Goal: Task Accomplishment & Management: Complete application form

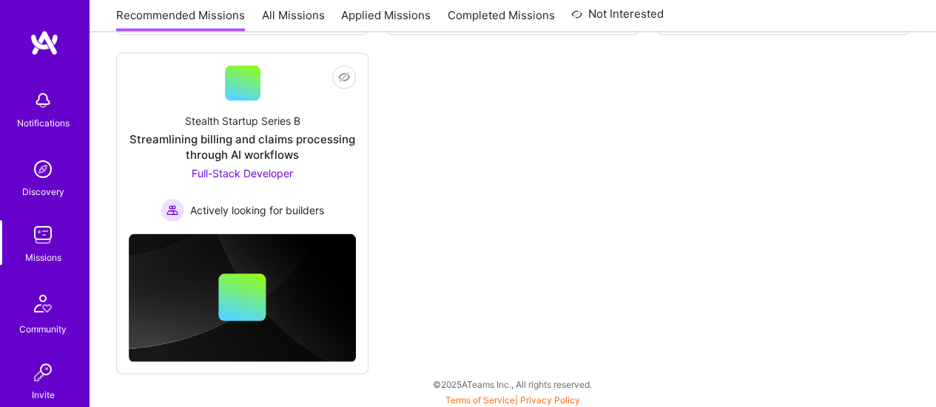
scroll to position [893, 0]
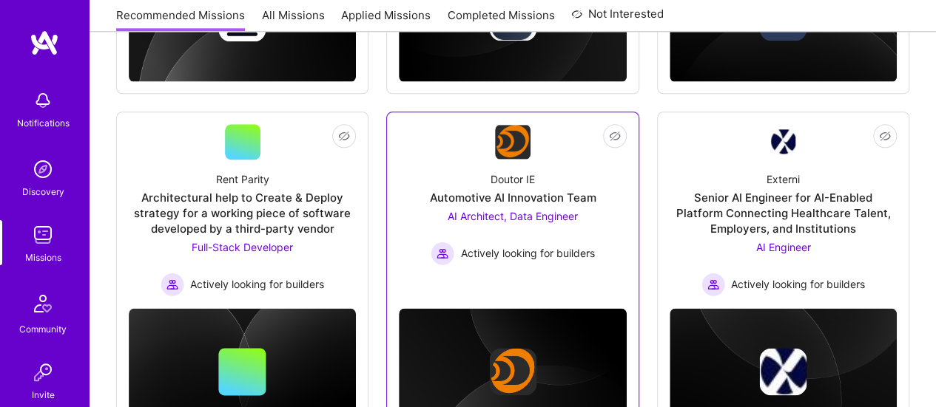
click at [493, 209] on div "AI Architect, Data Engineer Actively looking for builders" at bounding box center [511, 237] width 163 height 57
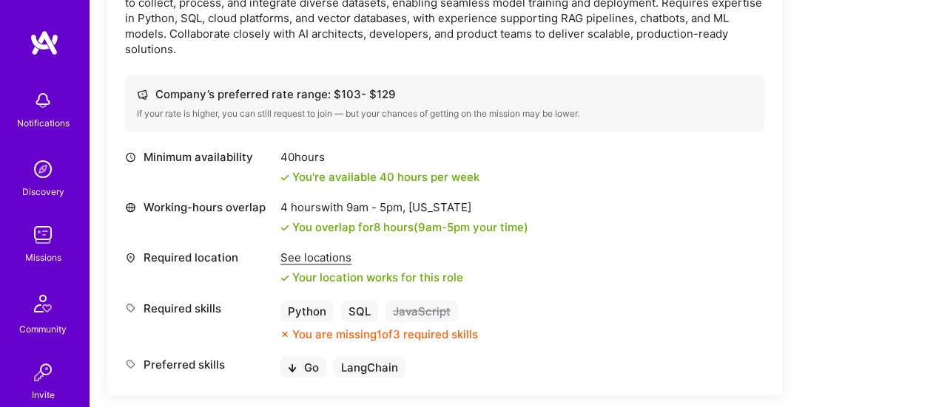
scroll to position [878, 0]
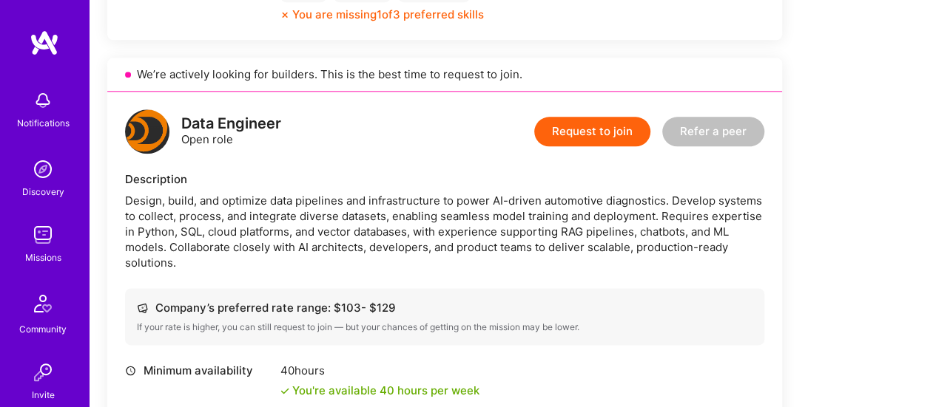
click at [603, 125] on button "Request to join" at bounding box center [592, 132] width 116 height 30
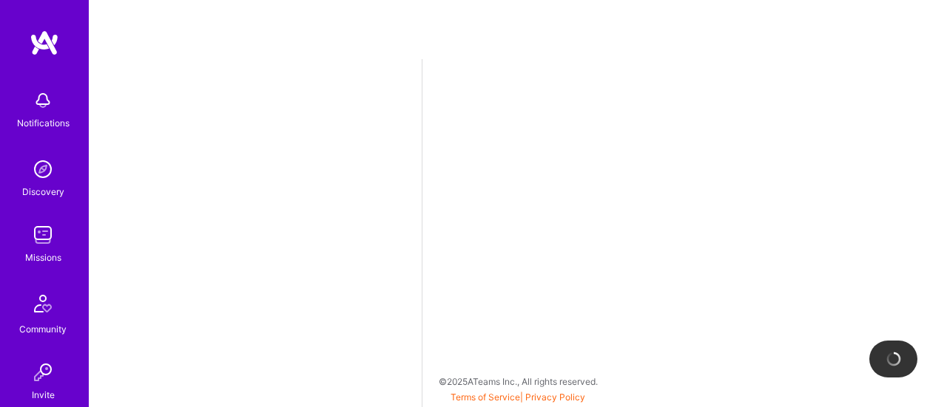
select select "US"
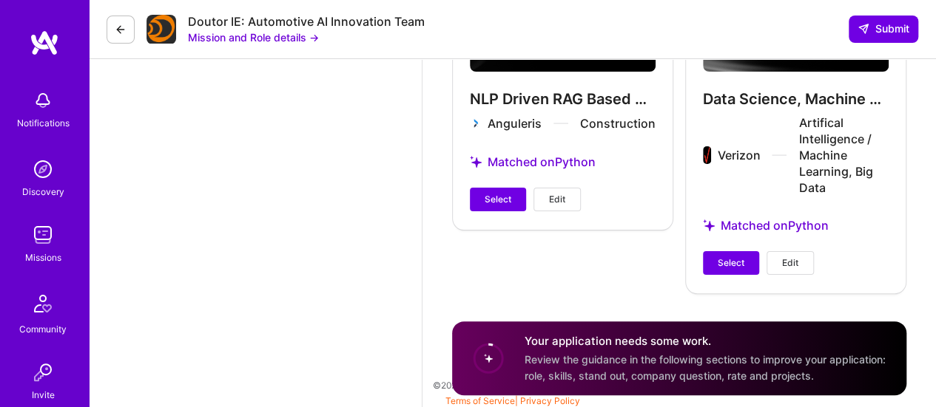
scroll to position [2216, 0]
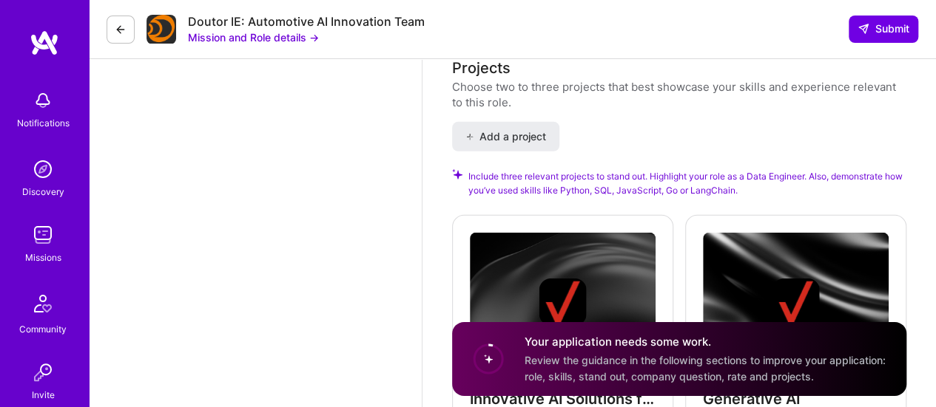
click at [128, 24] on button at bounding box center [120, 30] width 28 height 28
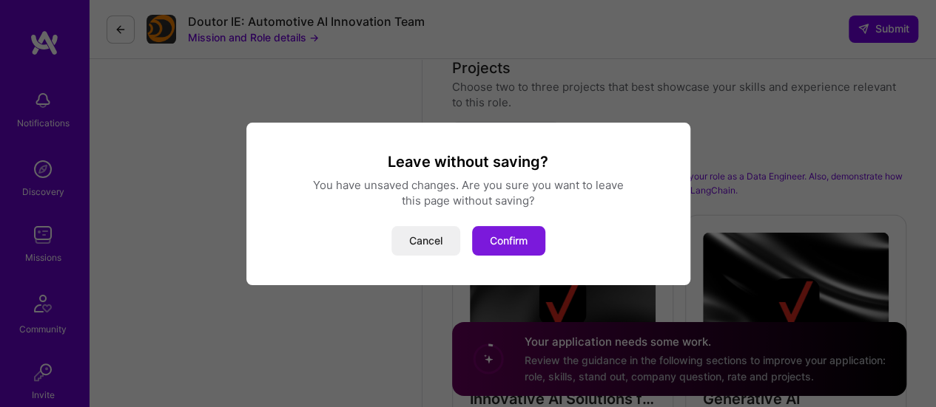
click at [504, 247] on button "Confirm" at bounding box center [508, 241] width 73 height 30
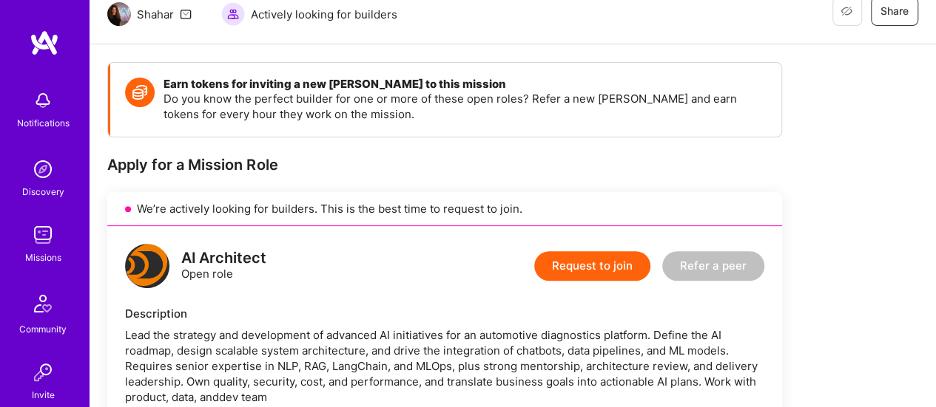
scroll to position [170, 0]
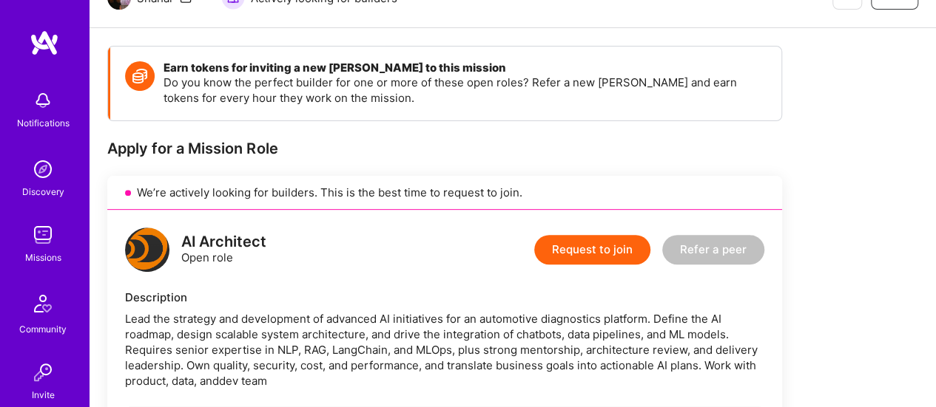
click at [612, 243] on button "Request to join" at bounding box center [592, 250] width 116 height 30
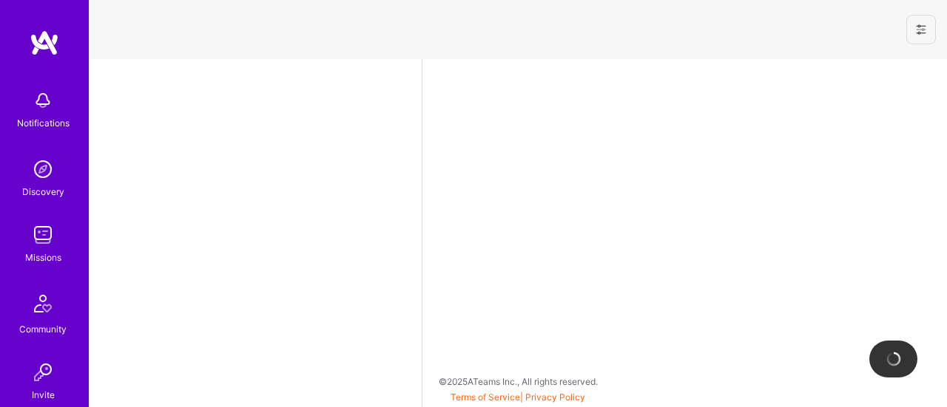
select select "US"
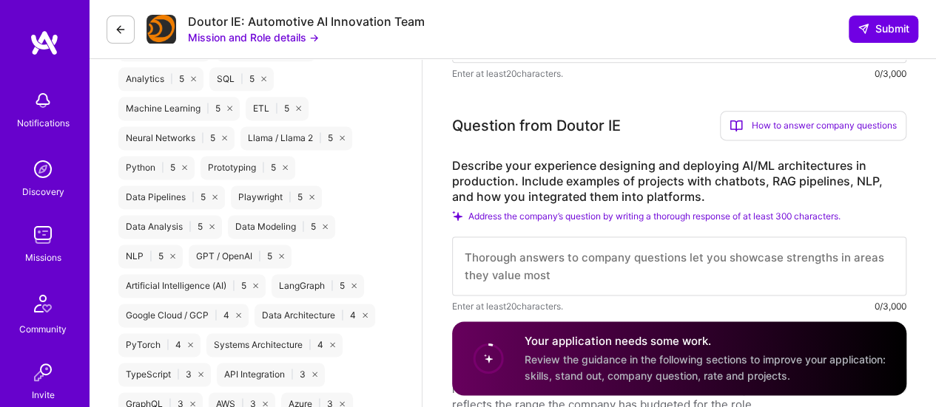
scroll to position [975, 0]
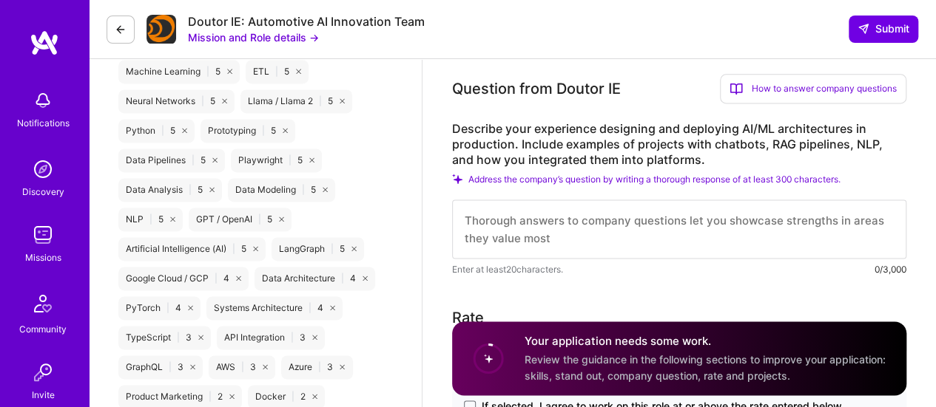
click at [126, 32] on icon at bounding box center [121, 30] width 12 height 12
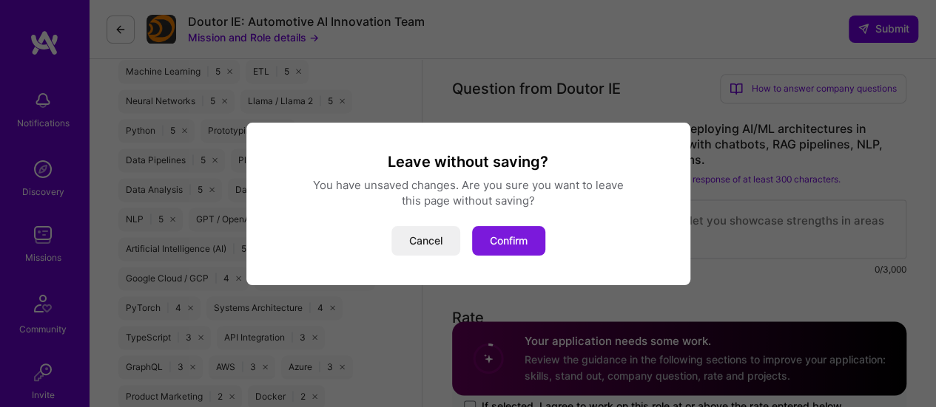
click at [520, 240] on button "Confirm" at bounding box center [508, 241] width 73 height 30
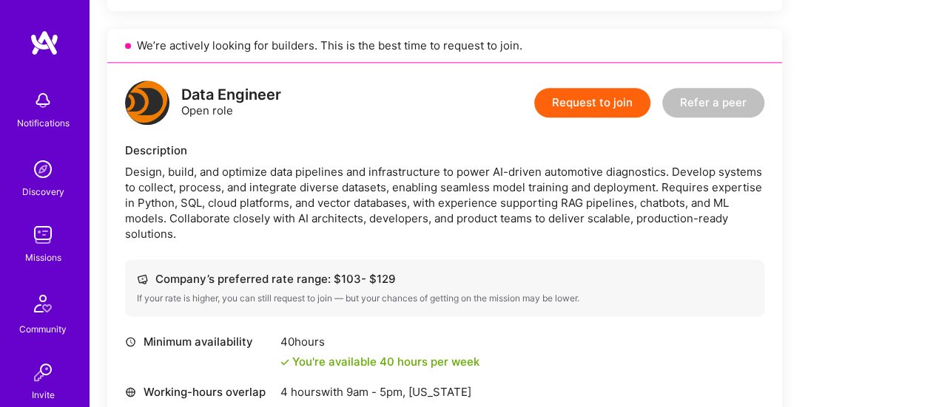
scroll to position [911, 0]
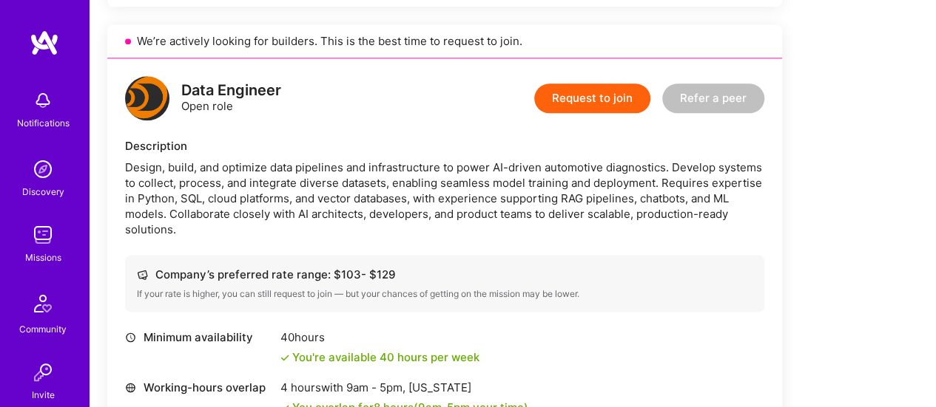
click at [598, 98] on button "Request to join" at bounding box center [592, 99] width 116 height 30
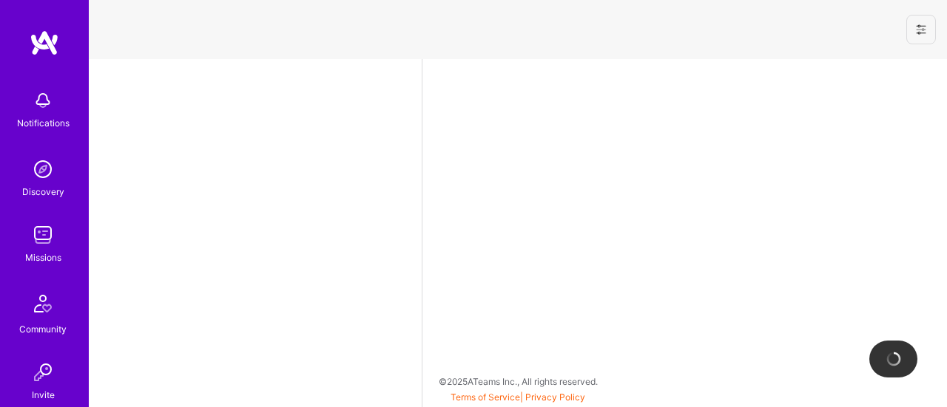
select select "US"
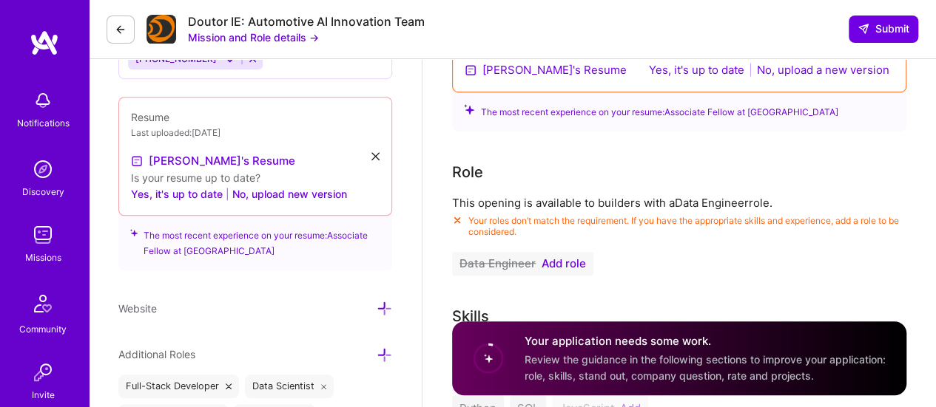
scroll to position [586, 0]
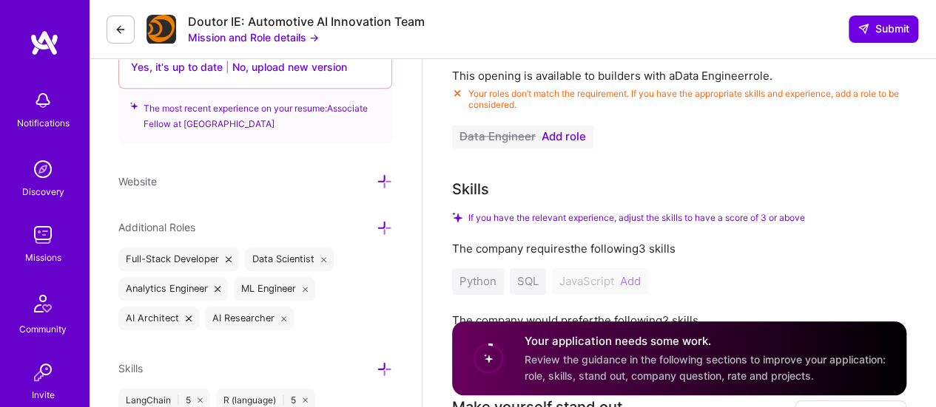
click at [571, 134] on span "Add role" at bounding box center [563, 137] width 44 height 12
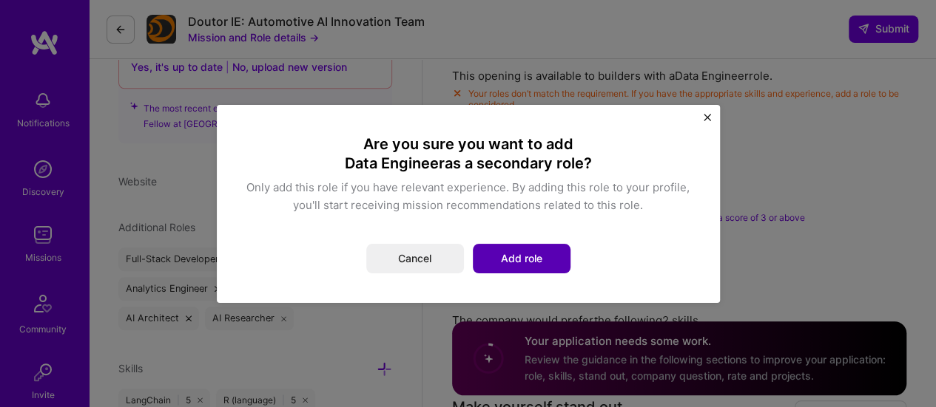
click at [553, 257] on button "Add role" at bounding box center [522, 259] width 98 height 30
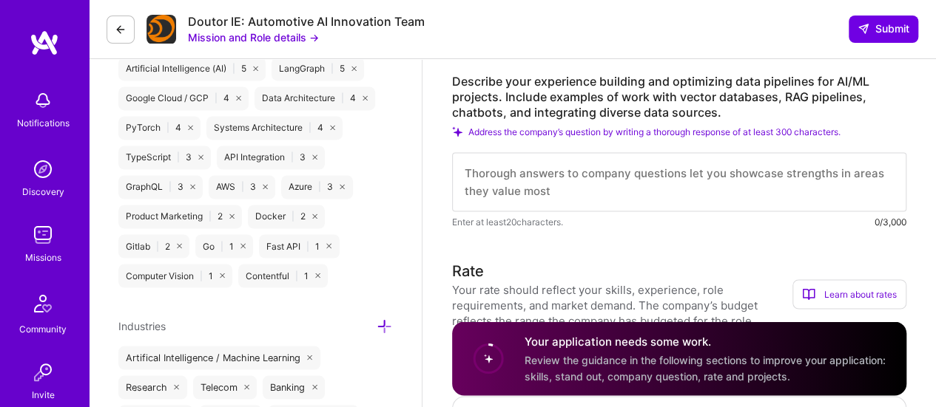
scroll to position [1164, 0]
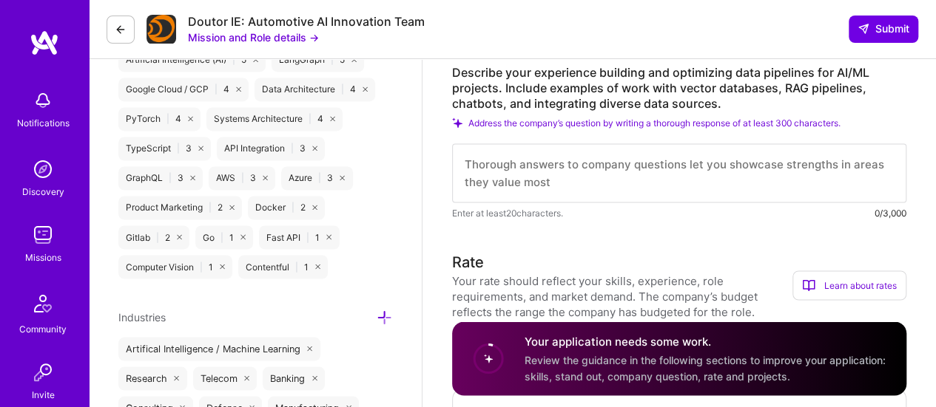
click at [652, 163] on textarea at bounding box center [679, 172] width 454 height 59
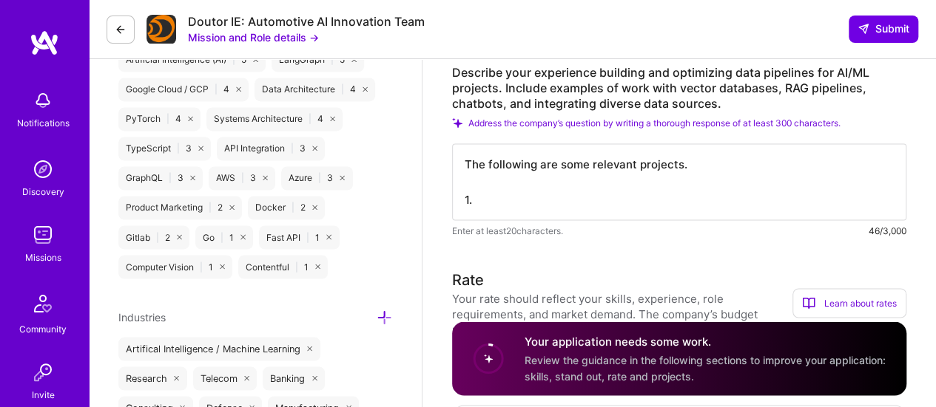
paste textarea "16. Retrieval Augmented Generation (RAG) based extraction of property, financia…"
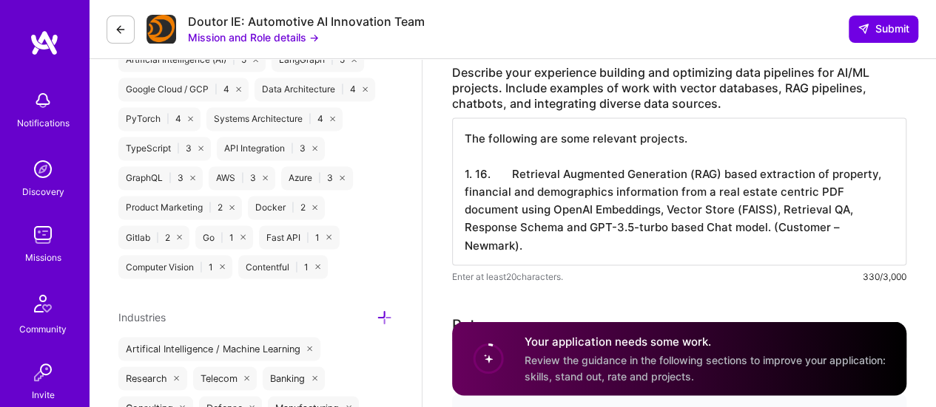
click at [512, 172] on textarea "The following are some relevant projects. 1. 16. Retrieval Augmented Generation…" at bounding box center [679, 192] width 454 height 148
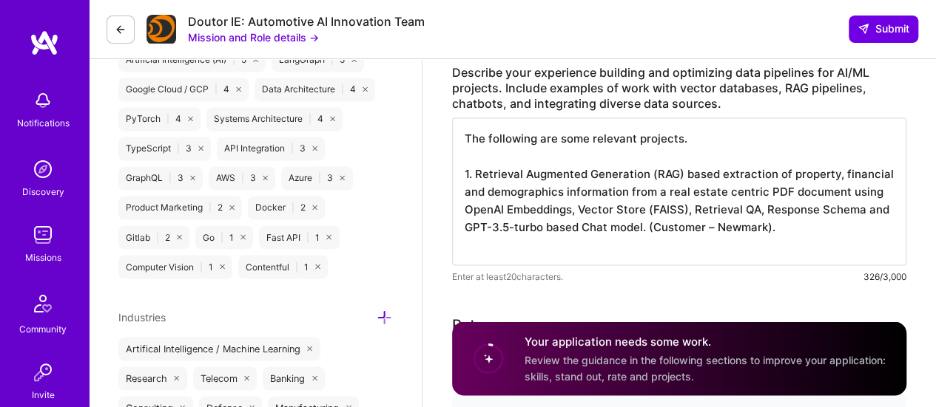
click at [564, 246] on textarea "The following are some relevant projects. 1. Retrieval Augmented Generation (RA…" at bounding box center [679, 192] width 454 height 148
paste textarea "17. Retrieval Augmented Generation (RAG) based frameworks for NLP driven BIMSMI…"
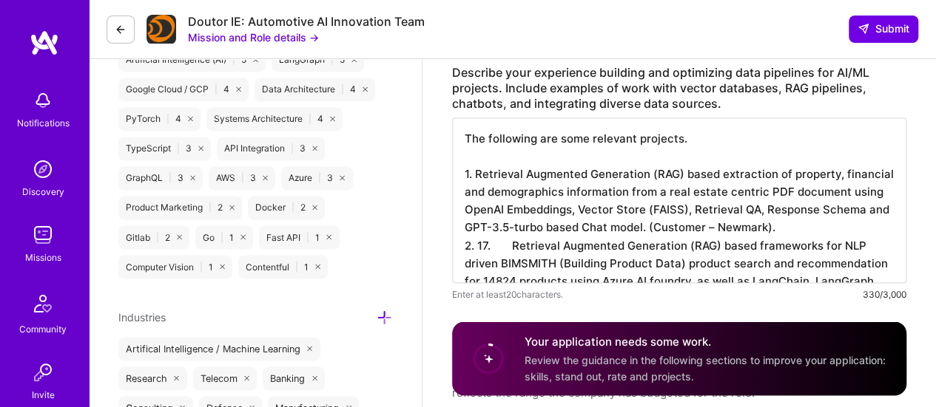
scroll to position [1185, 0]
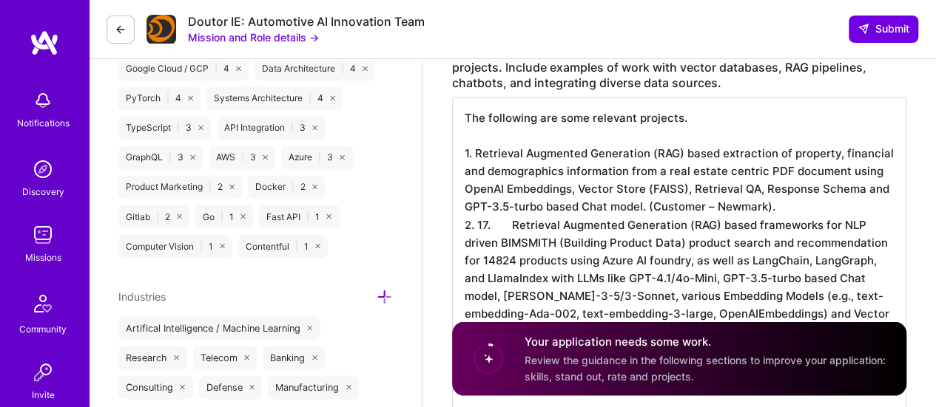
click at [510, 241] on textarea "The following are some relevant projects. 1. Retrieval Augmented Generation (RA…" at bounding box center [679, 259] width 454 height 325
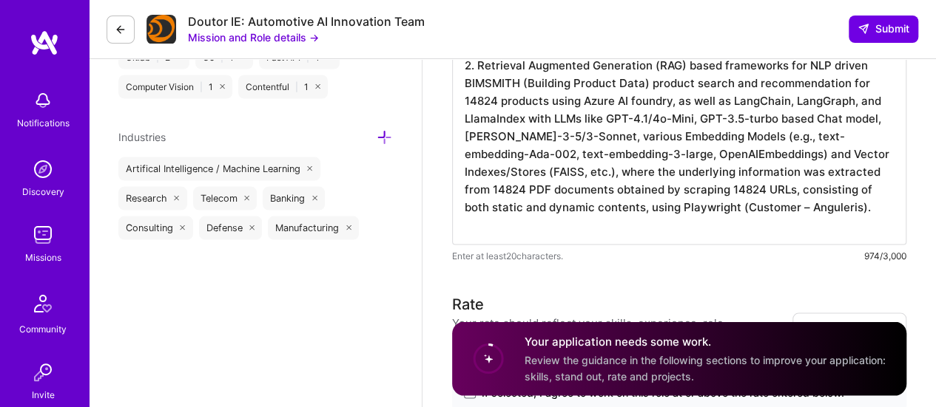
scroll to position [1376, 0]
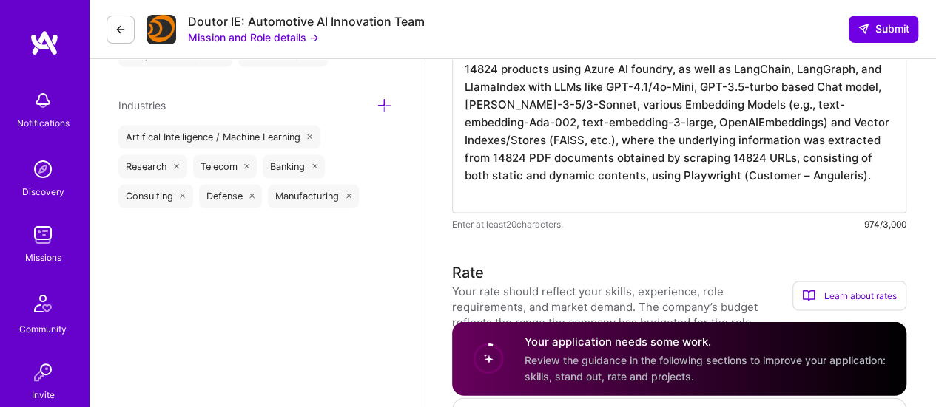
click at [831, 189] on textarea "The following are some relevant projects. 1. Retrieval Augmented Generation (RA…" at bounding box center [679, 59] width 454 height 308
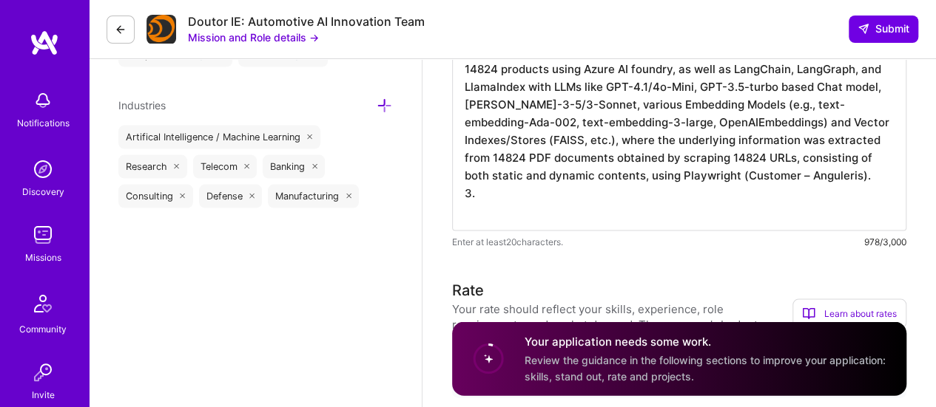
paste textarea "18. Developed Chatbots, Agents, Agentic Frameworks using LangGraph, LangChain, …"
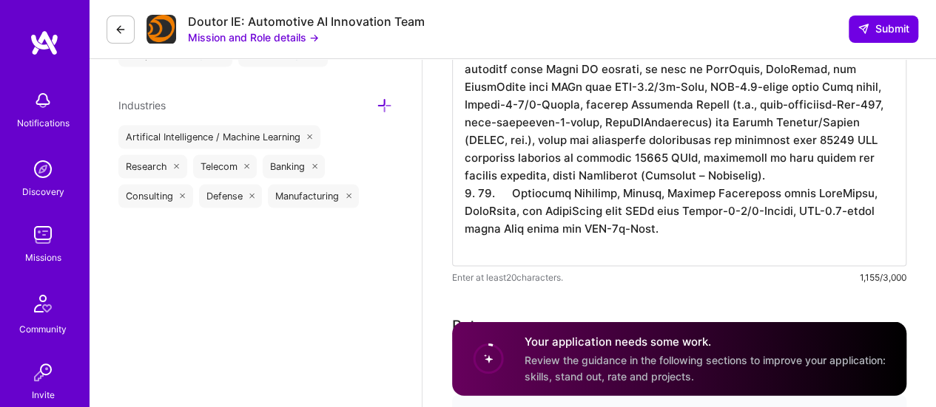
drag, startPoint x: 512, startPoint y: 210, endPoint x: 621, endPoint y: 211, distance: 109.5
click at [512, 211] on textarea at bounding box center [679, 85] width 454 height 361
click at [718, 243] on textarea at bounding box center [679, 85] width 454 height 361
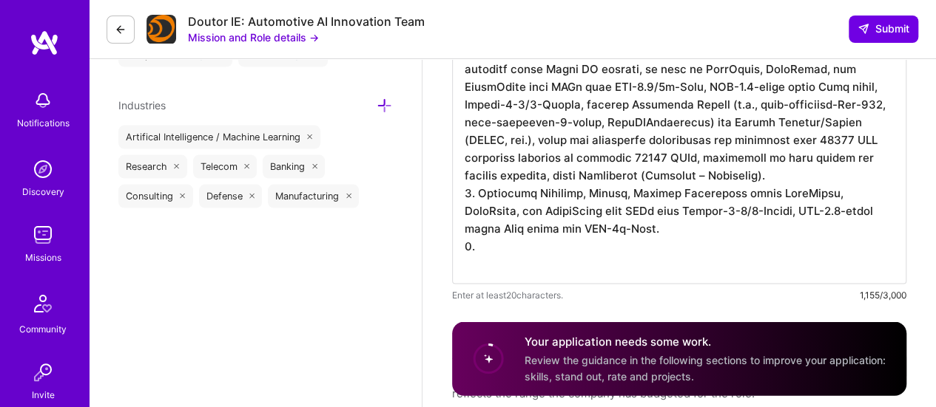
paste textarea "20. Churn analysis and classification"
click at [511, 261] on textarea at bounding box center [679, 94] width 454 height 379
click at [692, 264] on textarea at bounding box center [679, 94] width 454 height 379
click at [660, 265] on textarea at bounding box center [679, 94] width 454 height 379
click at [777, 265] on textarea at bounding box center [679, 94] width 454 height 379
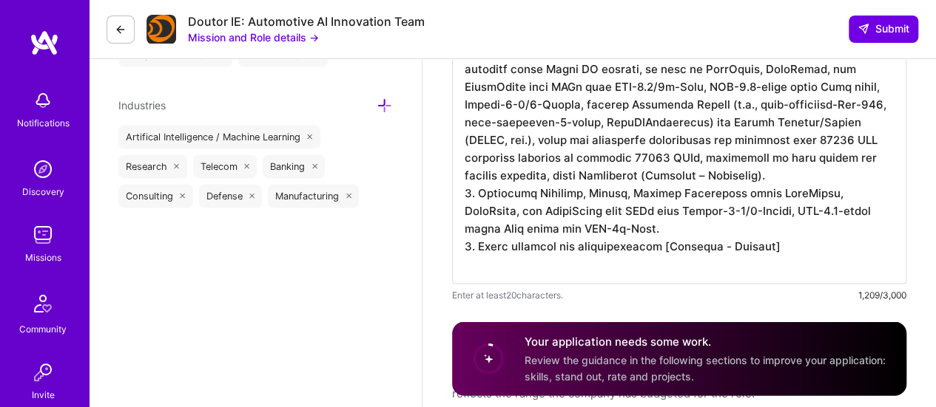
click at [657, 263] on textarea at bounding box center [679, 94] width 454 height 379
click at [775, 260] on textarea at bounding box center [679, 94] width 454 height 379
paste textarea "26. Customer journey analysis for predicting early purchase propensity"
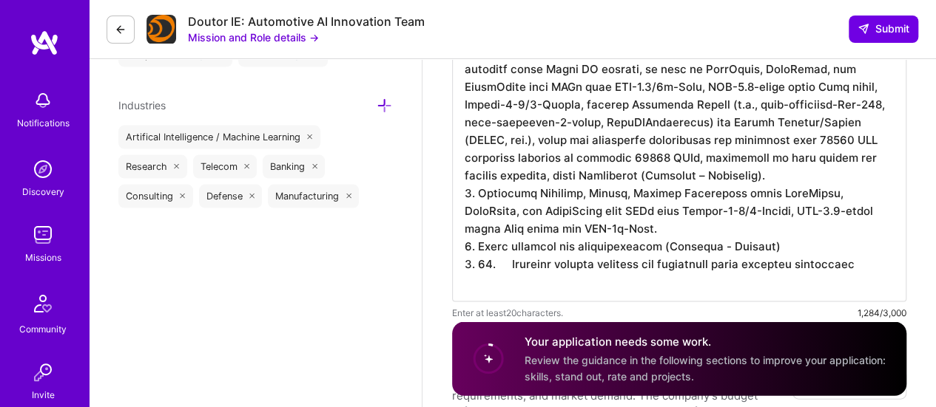
click at [515, 282] on textarea at bounding box center [679, 103] width 454 height 396
click at [844, 276] on textarea at bounding box center [679, 103] width 454 height 396
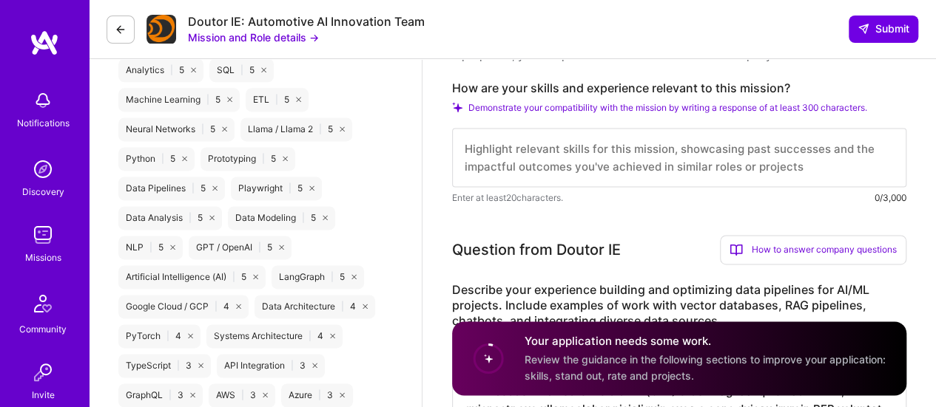
scroll to position [899, 0]
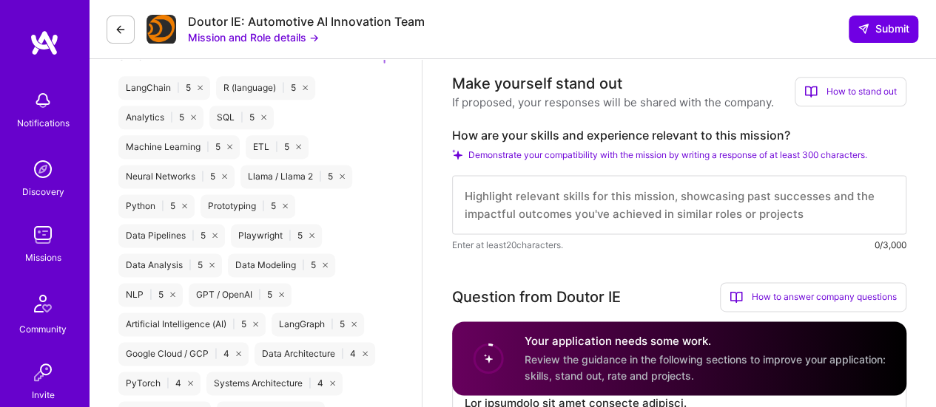
type textarea "Lor ipsumdolo sit amet consecte adipisci. 0. Elitseddo Eiusmodte Incididunt (UT…"
click at [556, 206] on textarea at bounding box center [679, 204] width 454 height 59
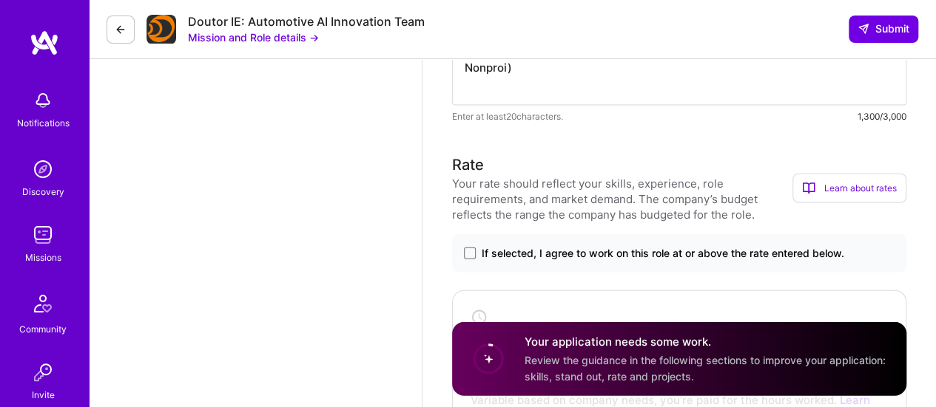
scroll to position [1649, 0]
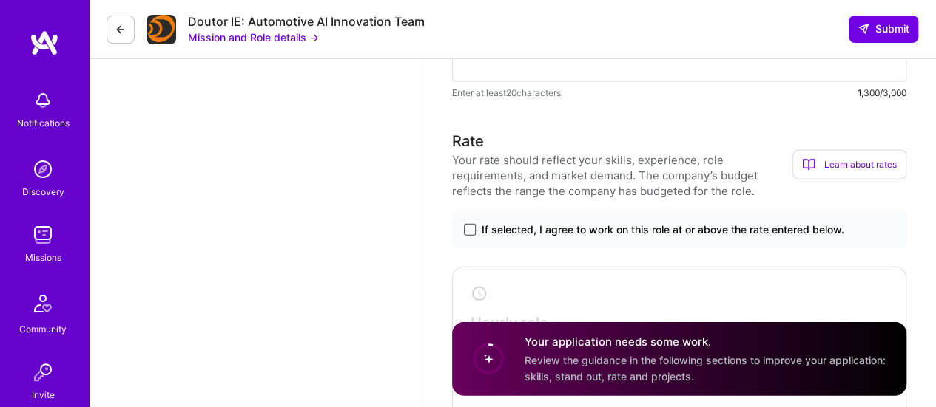
type textarea "Extensive experience and expertise in Data Science, ETL, Machine Learning, Arti…"
click at [469, 230] on span at bounding box center [470, 230] width 12 height 12
click at [0, 0] on input "If selected, I agree to work on this role at or above the rate entered below." at bounding box center [0, 0] width 0 height 0
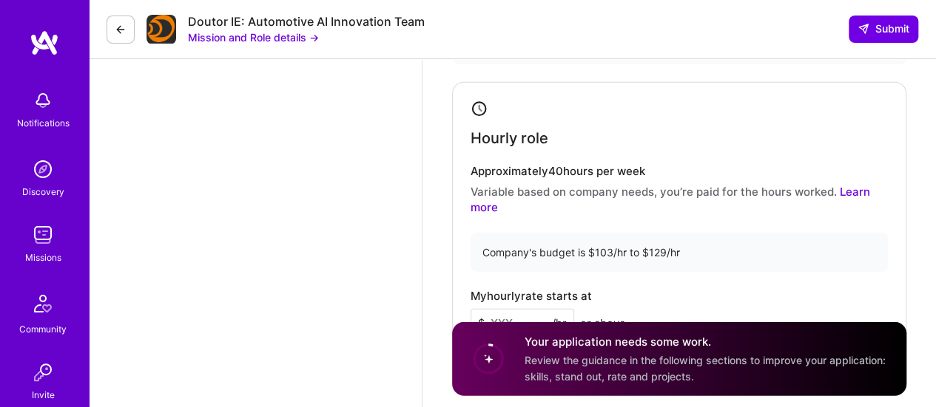
scroll to position [1890, 0]
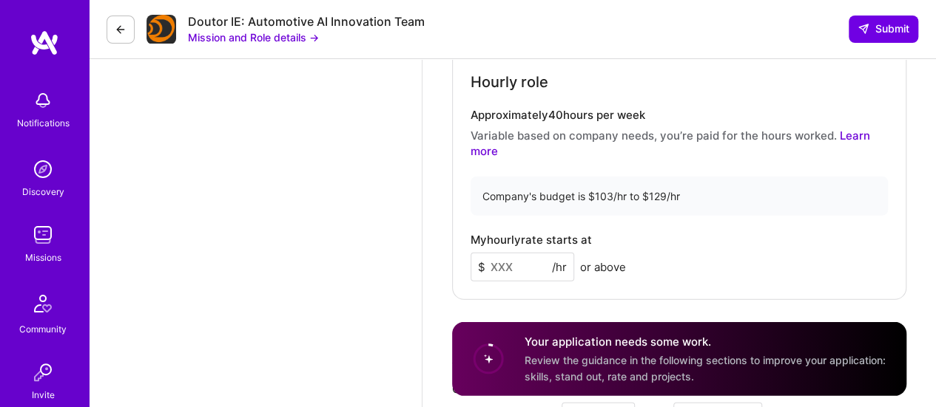
click at [493, 264] on input at bounding box center [522, 267] width 104 height 29
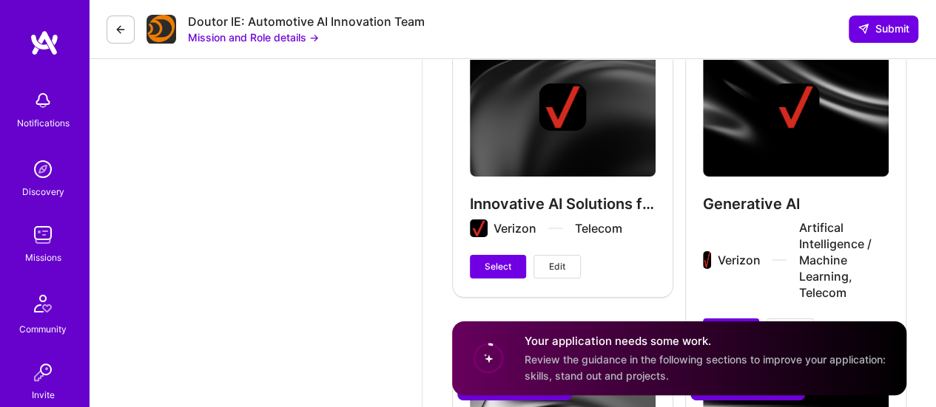
scroll to position [2830, 0]
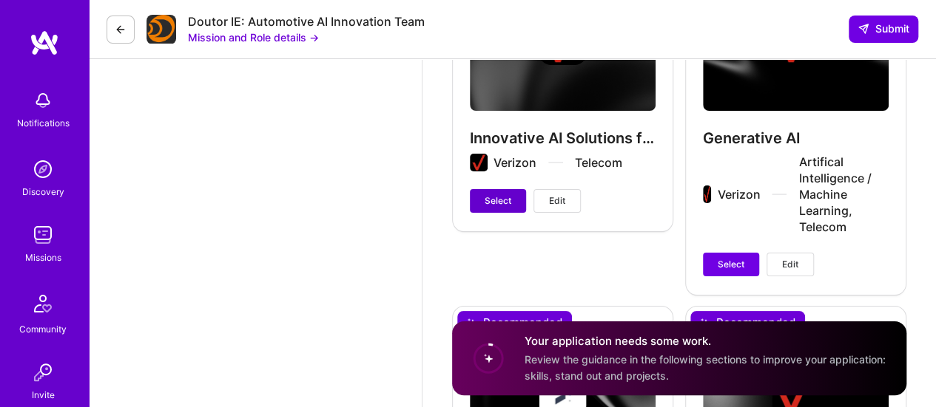
type input "122"
click at [490, 198] on span "Select" at bounding box center [497, 200] width 27 height 13
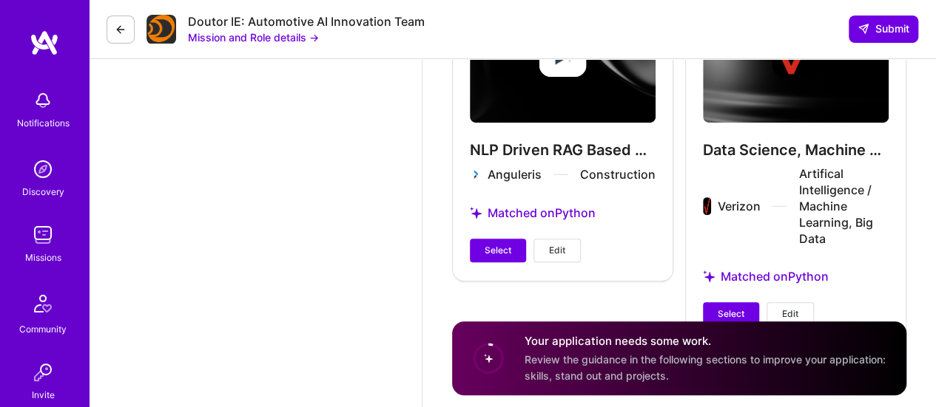
scroll to position [3180, 0]
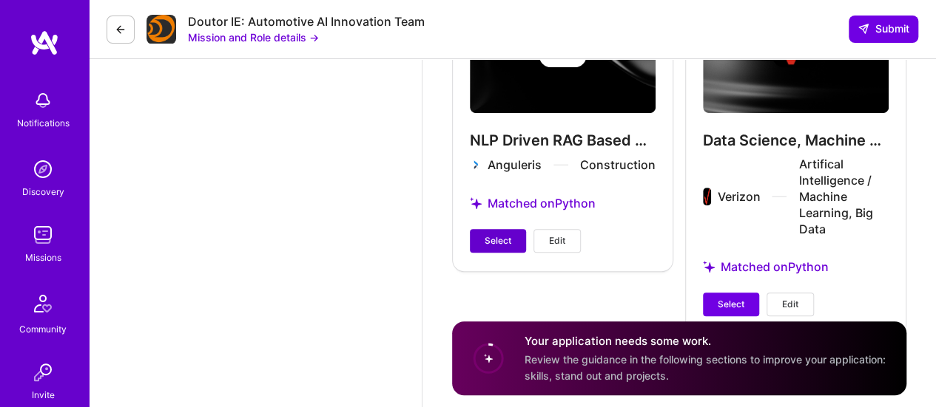
click at [491, 237] on span "Select" at bounding box center [497, 240] width 27 height 13
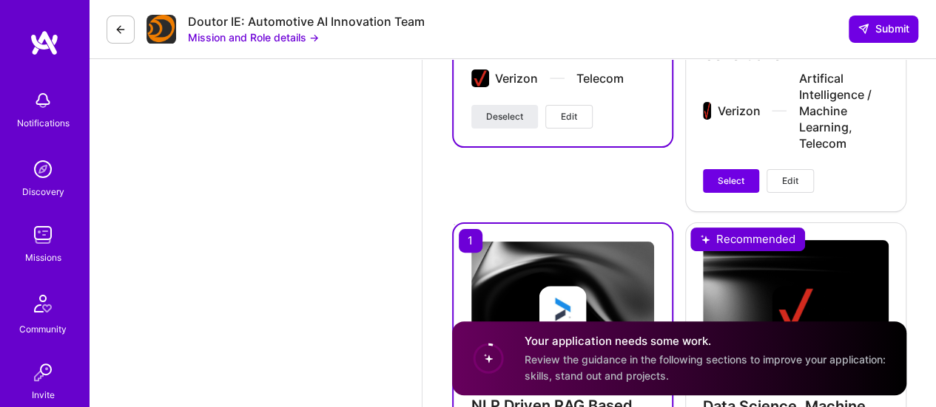
scroll to position [2881, 0]
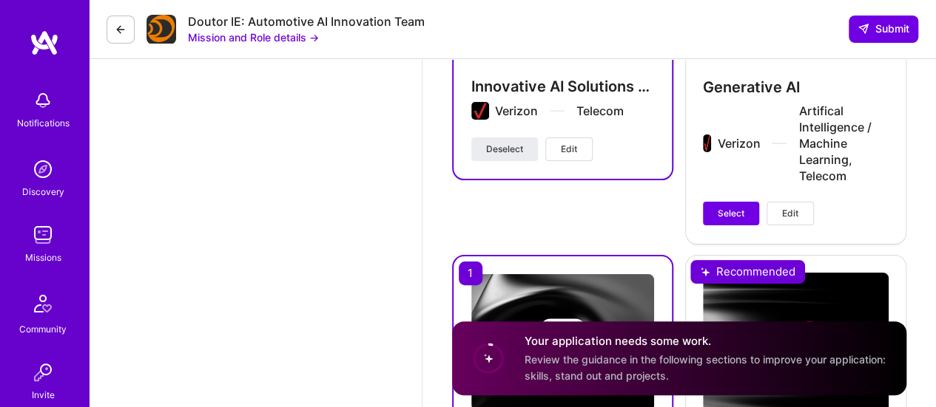
drag, startPoint x: 725, startPoint y: 206, endPoint x: 794, endPoint y: 224, distance: 71.7
click at [725, 207] on span "Select" at bounding box center [730, 213] width 27 height 13
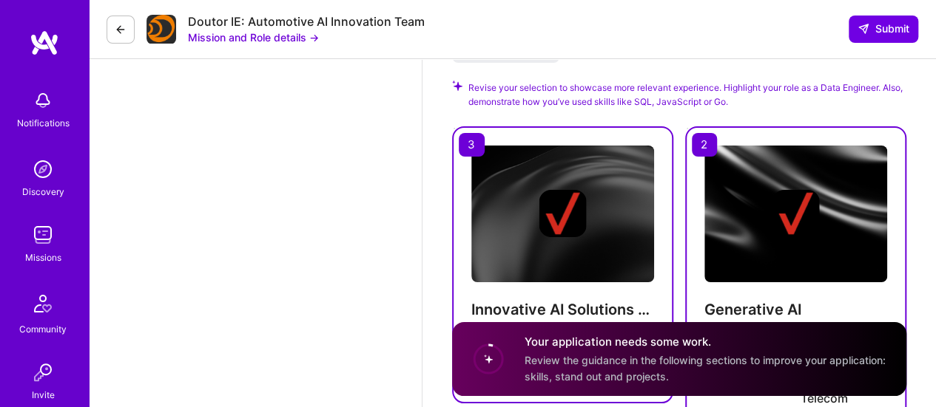
scroll to position [2907, 0]
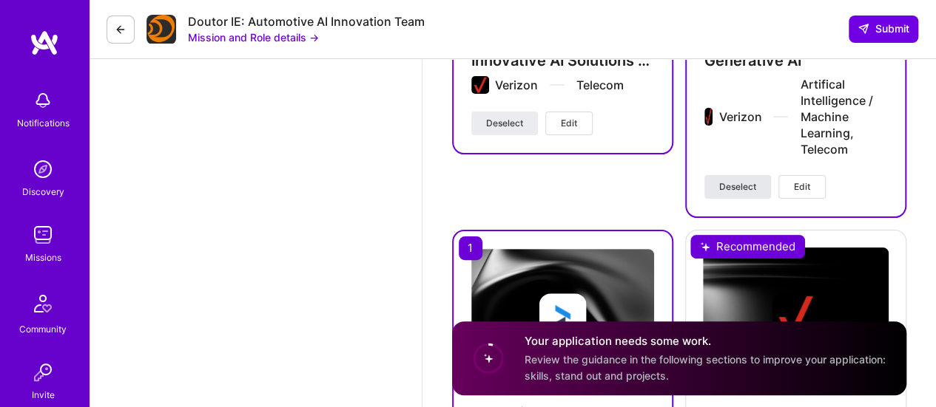
click at [740, 186] on span "Deselect" at bounding box center [737, 186] width 37 height 13
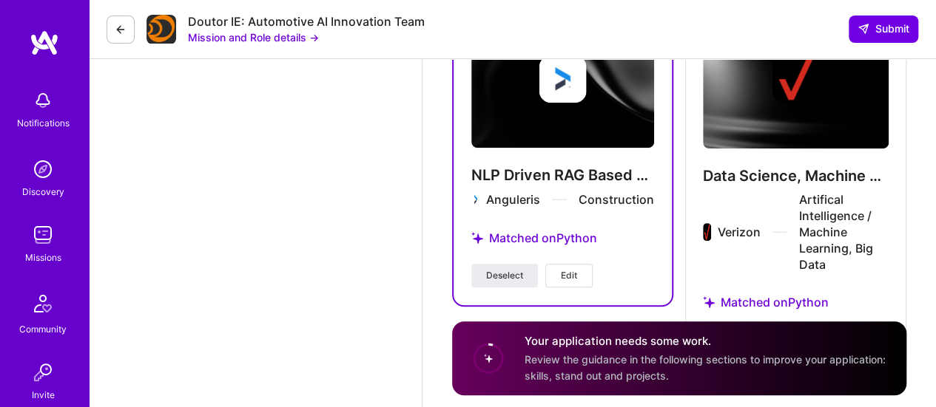
scroll to position [3215, 0]
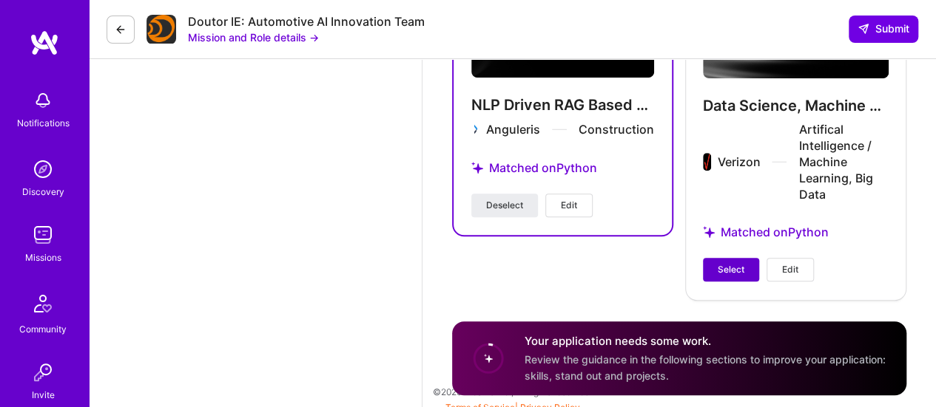
click at [742, 267] on span "Select" at bounding box center [730, 269] width 27 height 13
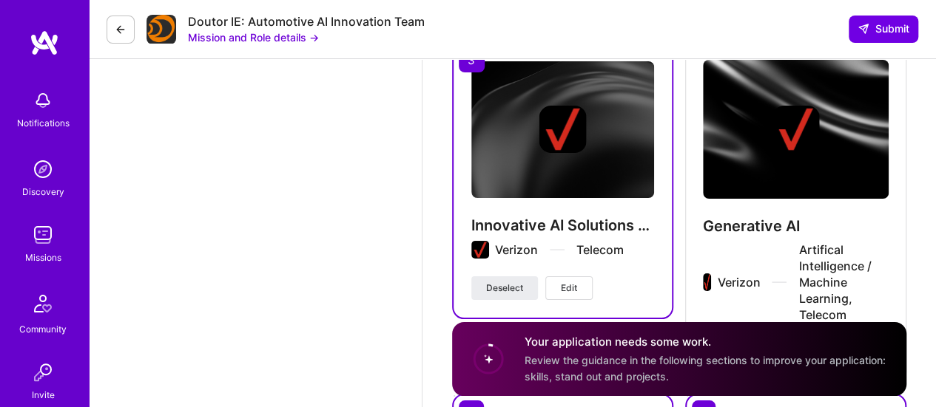
scroll to position [2775, 0]
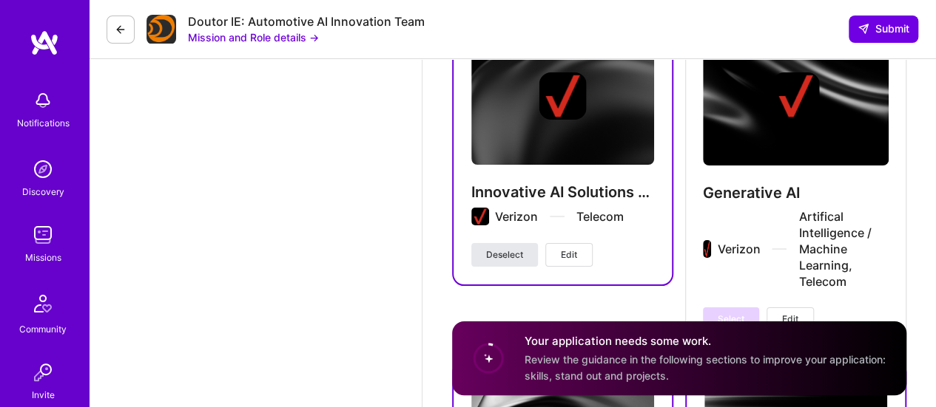
click at [516, 257] on span "Deselect" at bounding box center [504, 254] width 37 height 13
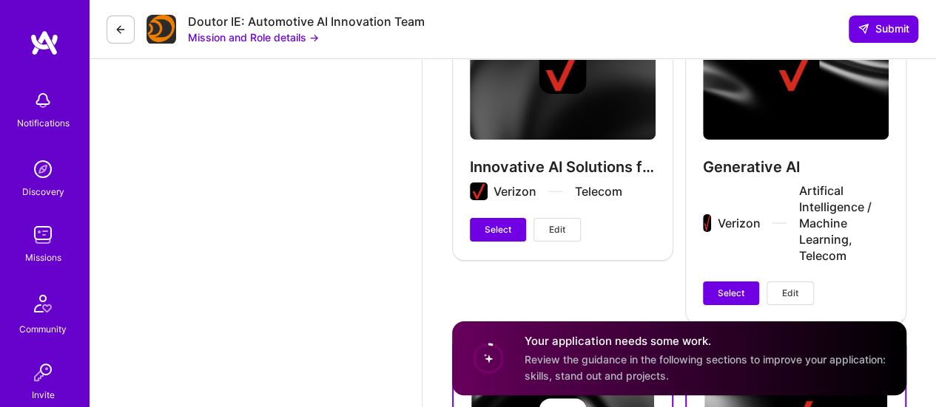
scroll to position [2815, 0]
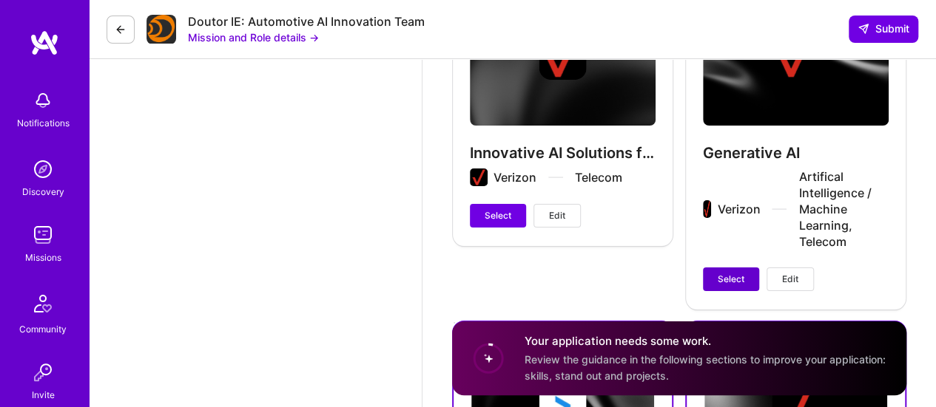
click at [742, 273] on span "Select" at bounding box center [730, 279] width 27 height 13
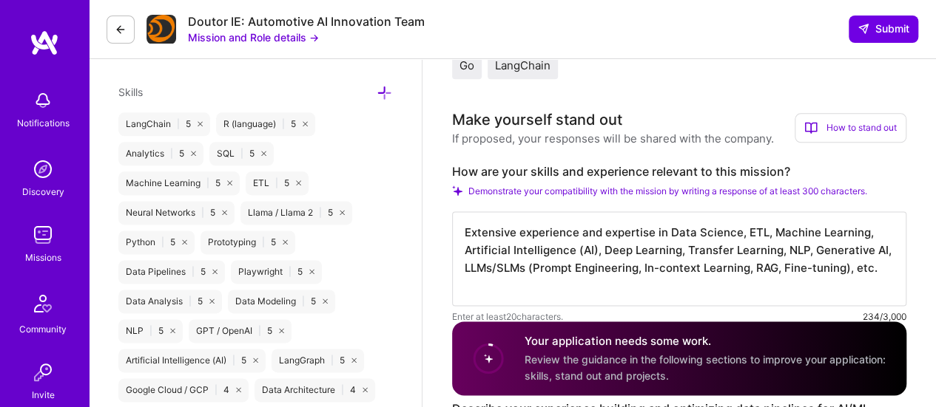
scroll to position [816, 0]
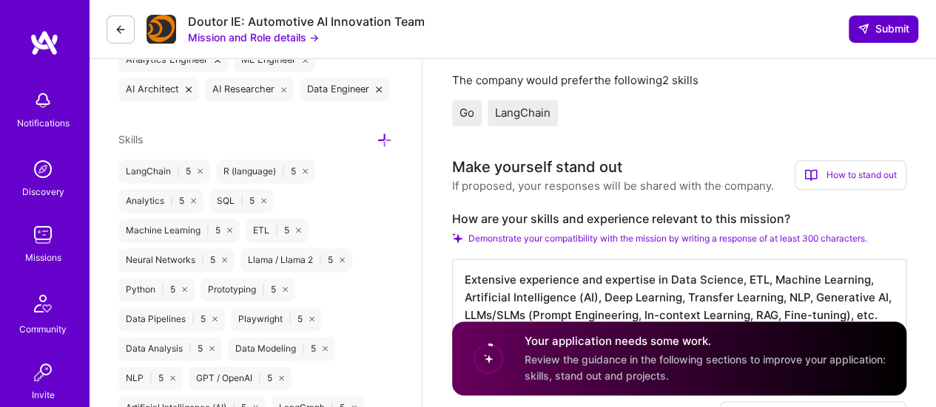
click at [882, 34] on span "Submit" at bounding box center [883, 28] width 52 height 15
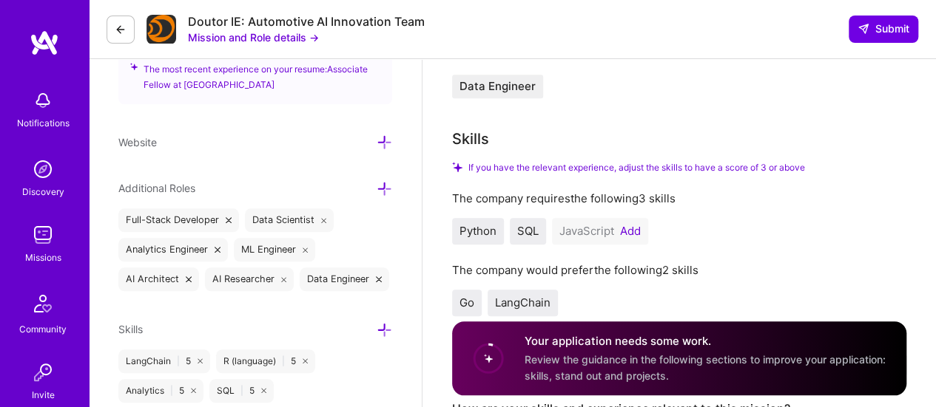
scroll to position [635, 0]
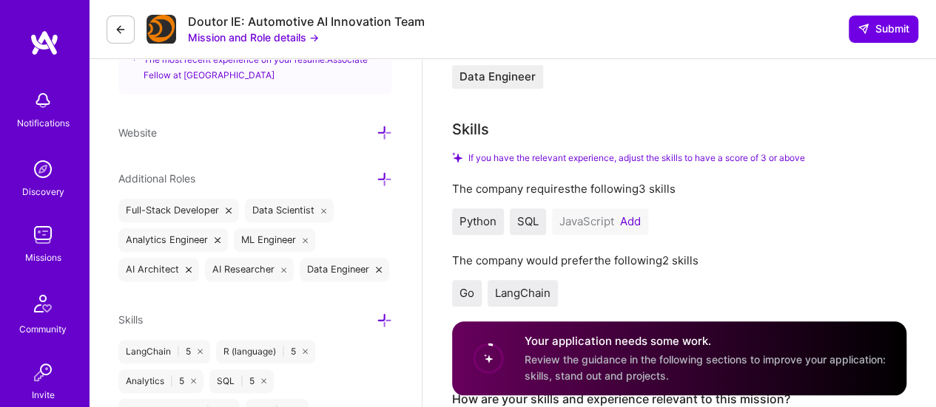
click at [634, 219] on button "Add" at bounding box center [630, 222] width 21 height 12
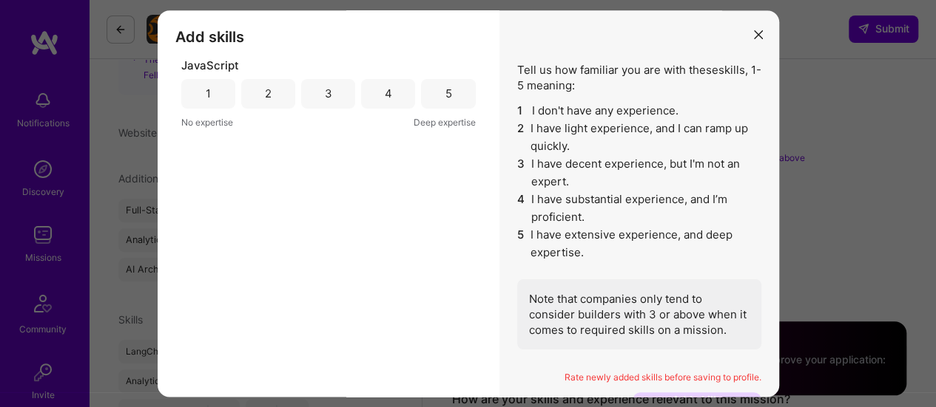
click at [209, 92] on div "1" at bounding box center [208, 94] width 5 height 16
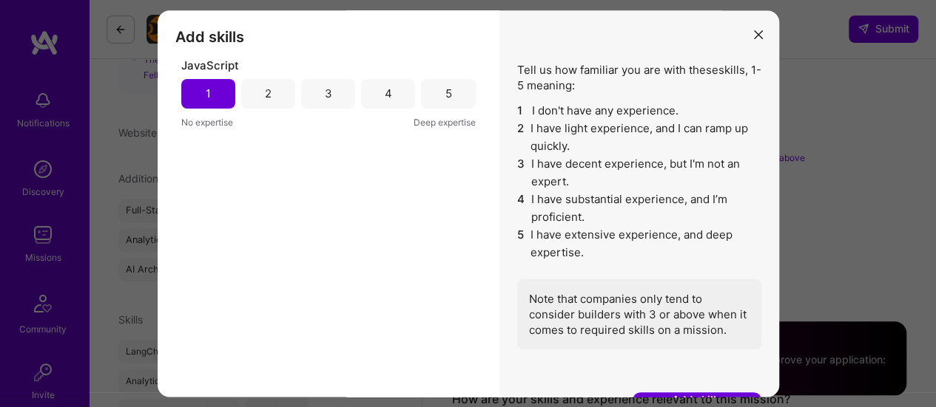
scroll to position [10, 0]
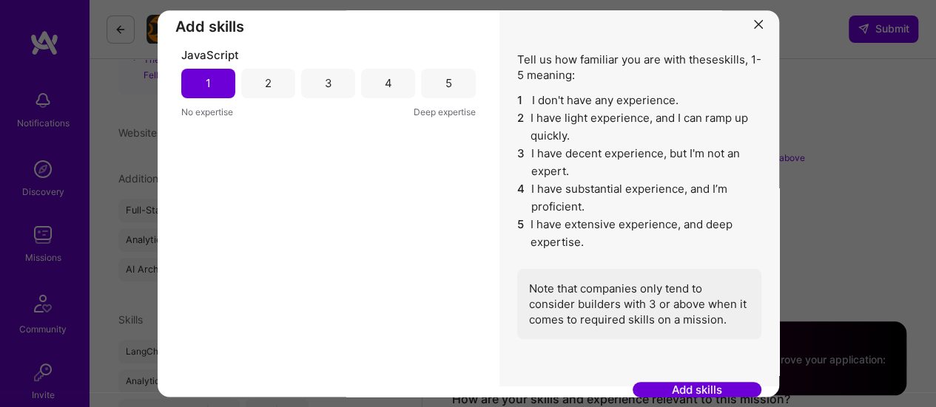
click at [689, 388] on button "Add skills" at bounding box center [696, 391] width 129 height 16
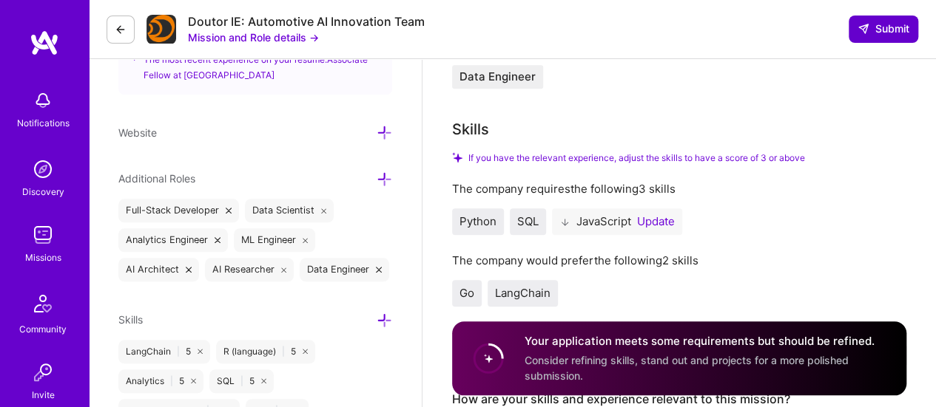
click at [880, 35] on span "Submit" at bounding box center [883, 28] width 52 height 15
click at [656, 223] on button "Update" at bounding box center [656, 222] width 38 height 12
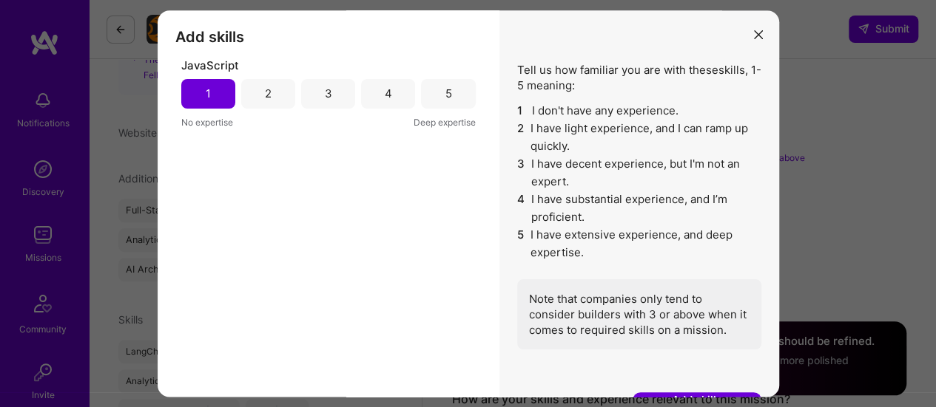
click at [266, 91] on div "2" at bounding box center [268, 94] width 7 height 16
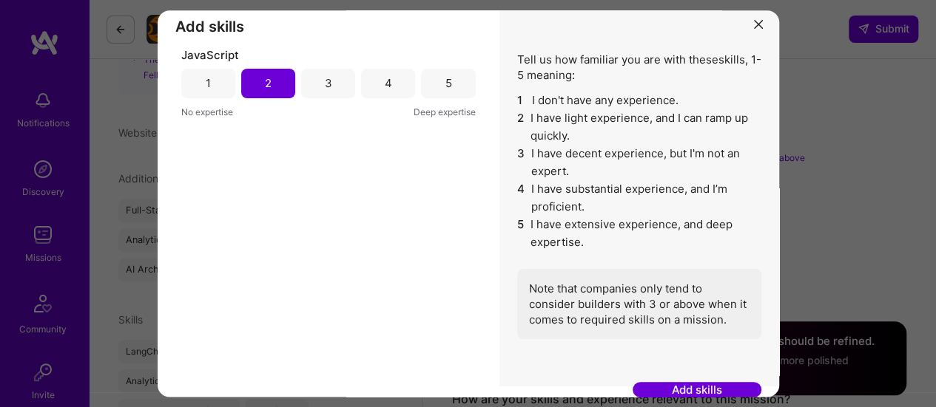
click at [704, 390] on button "Add skills" at bounding box center [696, 391] width 129 height 16
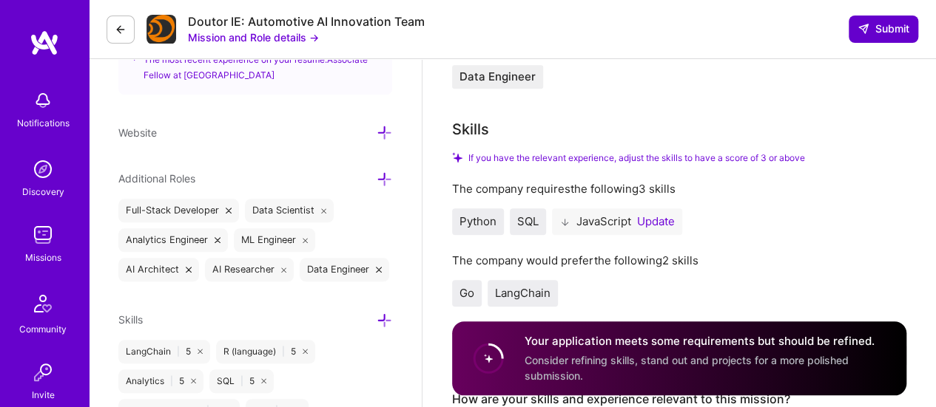
click at [886, 28] on span "Submit" at bounding box center [883, 28] width 52 height 15
click at [661, 220] on button "Update" at bounding box center [656, 222] width 38 height 12
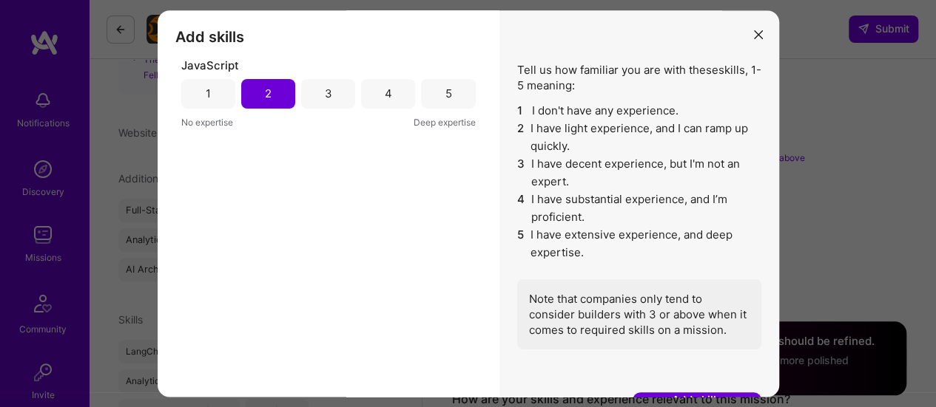
click at [328, 92] on div "3" at bounding box center [328, 94] width 54 height 30
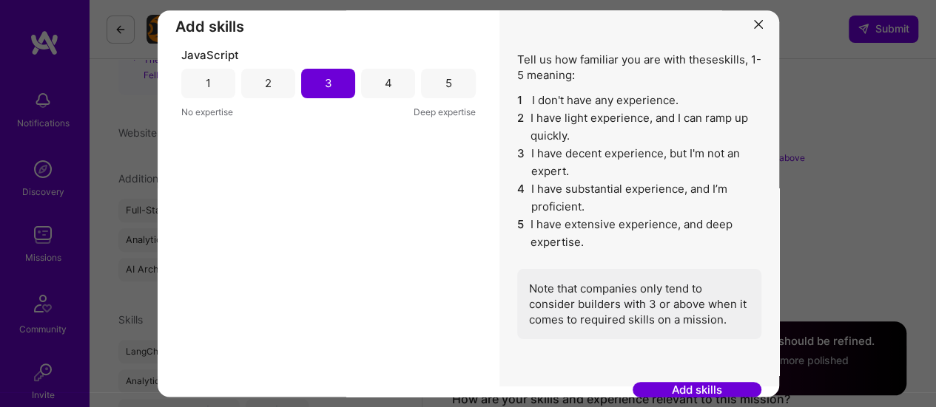
click at [680, 390] on button "Add skills" at bounding box center [696, 391] width 129 height 16
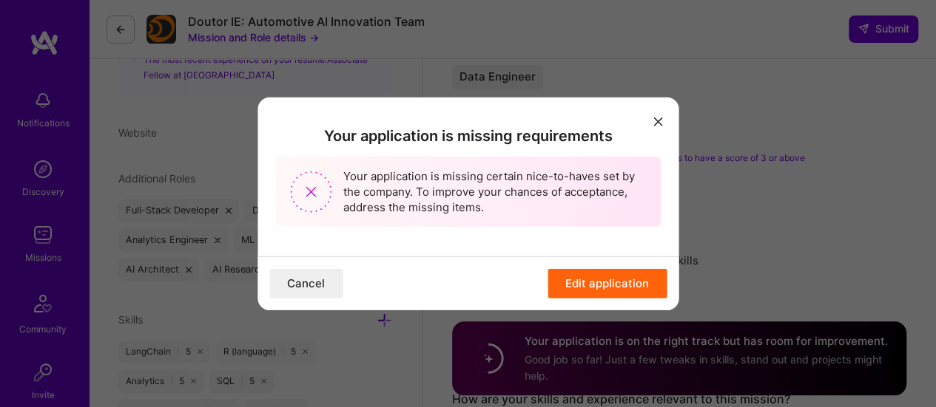
click at [626, 287] on button "Edit application" at bounding box center [606, 284] width 119 height 30
click at [657, 124] on icon "modal" at bounding box center [657, 122] width 9 height 9
click at [302, 287] on button "Cancel" at bounding box center [305, 284] width 73 height 30
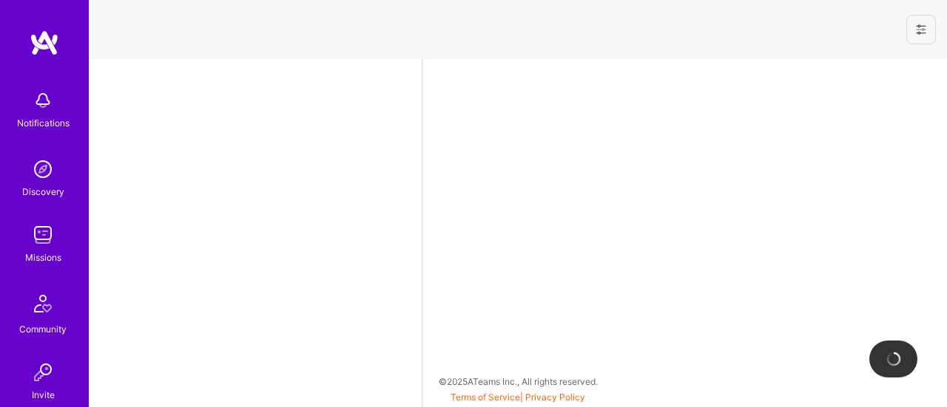
select select "US"
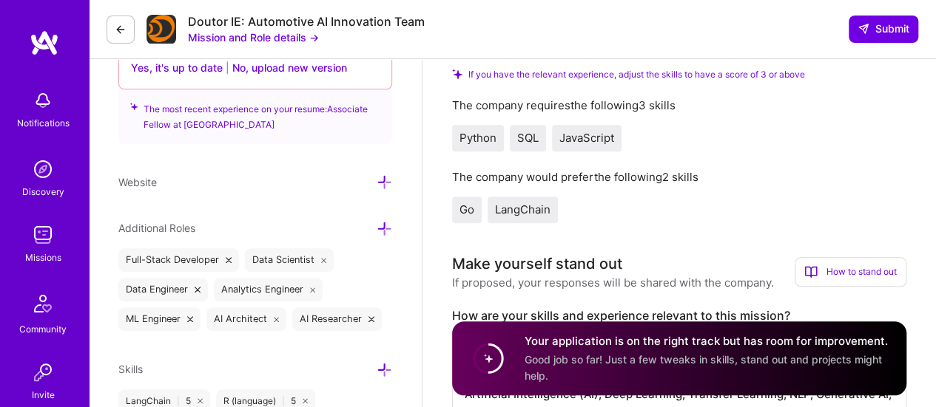
scroll to position [631, 0]
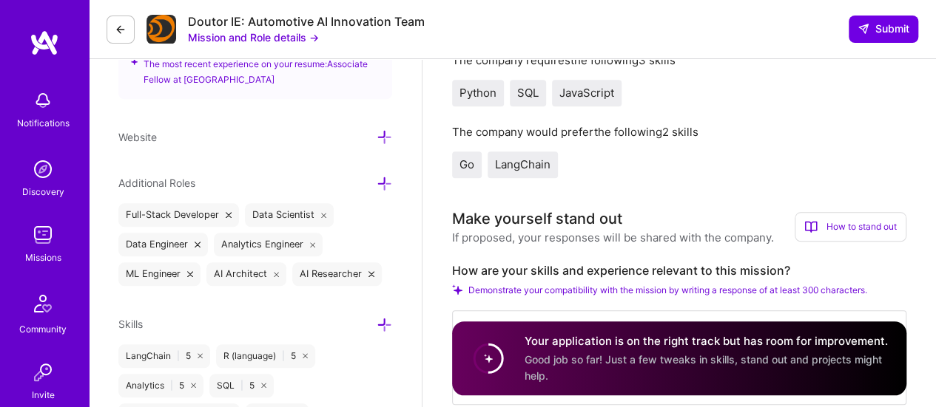
click at [602, 91] on span "JavaScript" at bounding box center [586, 93] width 55 height 14
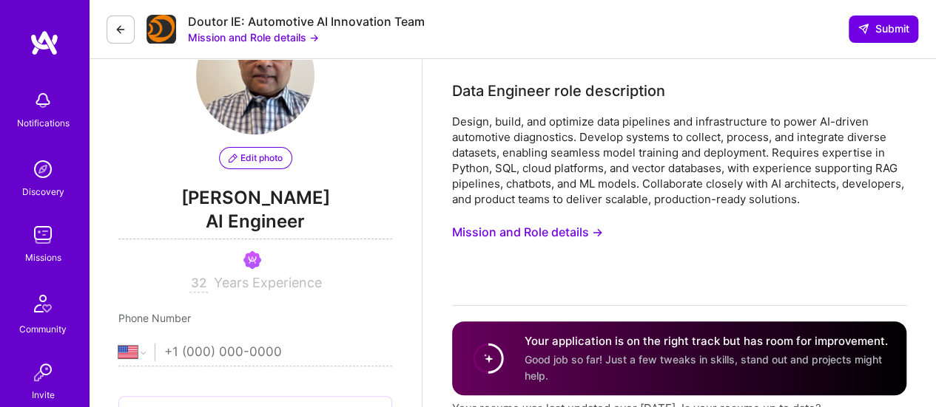
scroll to position [0, 0]
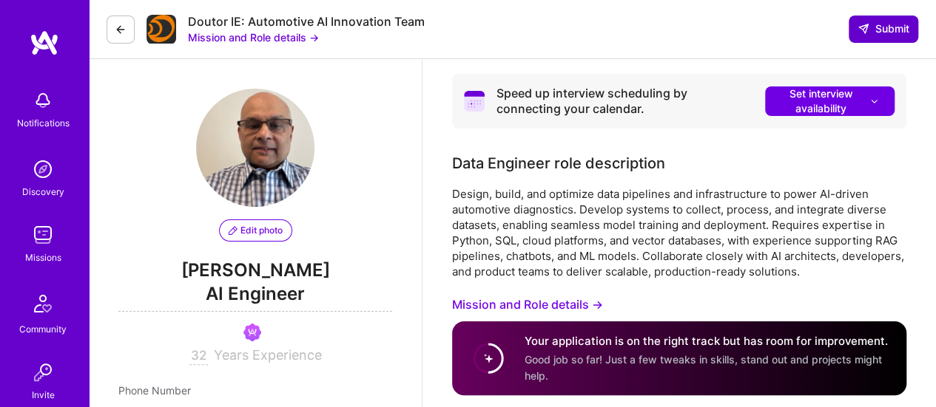
click at [882, 24] on span "Submit" at bounding box center [883, 28] width 52 height 15
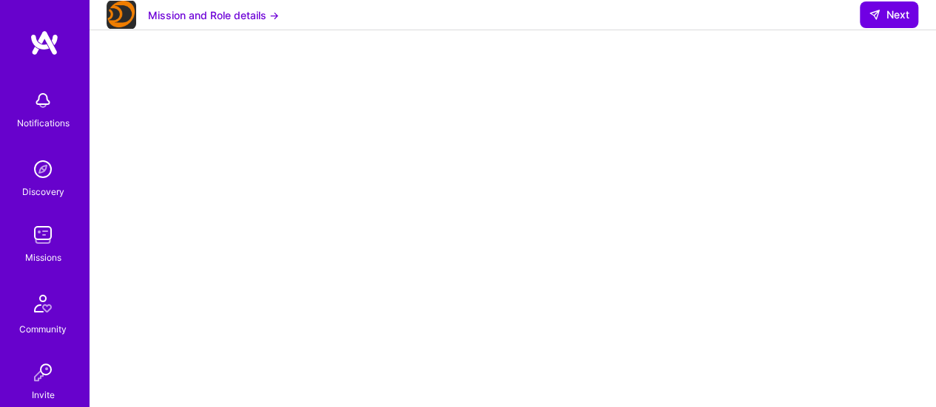
scroll to position [314, 0]
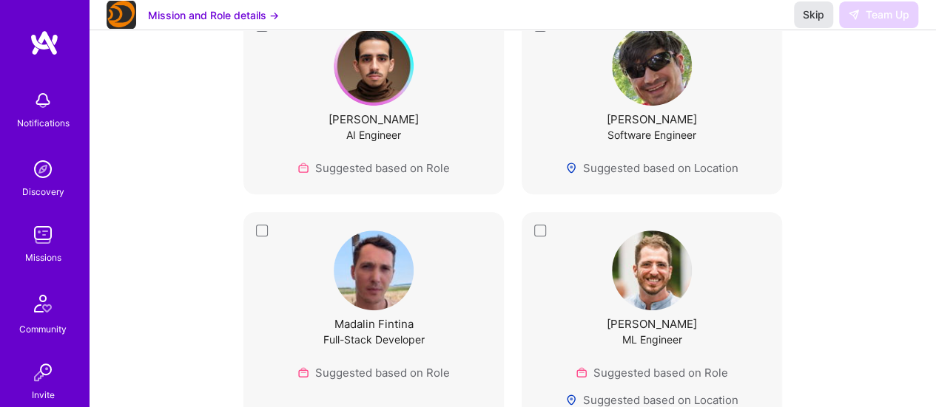
click at [811, 22] on span "Skip" at bounding box center [812, 14] width 21 height 15
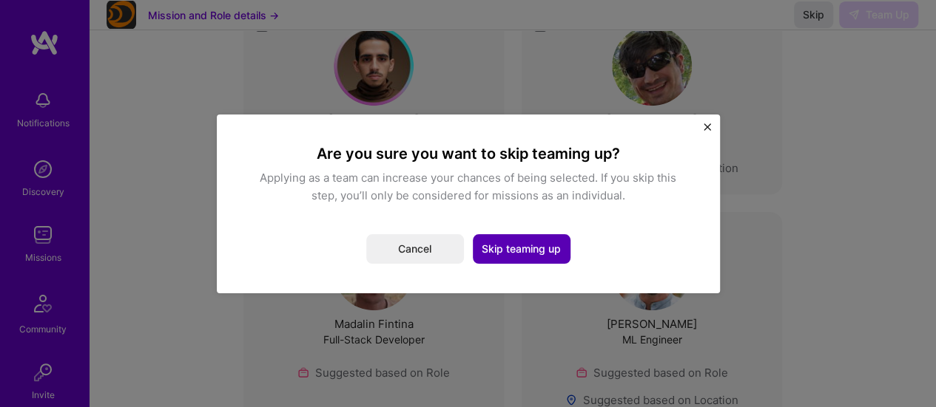
click at [506, 249] on button "Skip teaming up" at bounding box center [522, 249] width 98 height 30
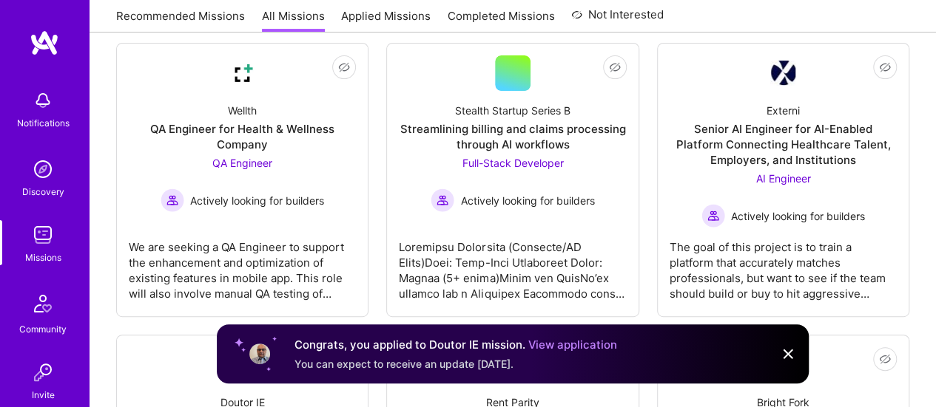
scroll to position [267, 0]
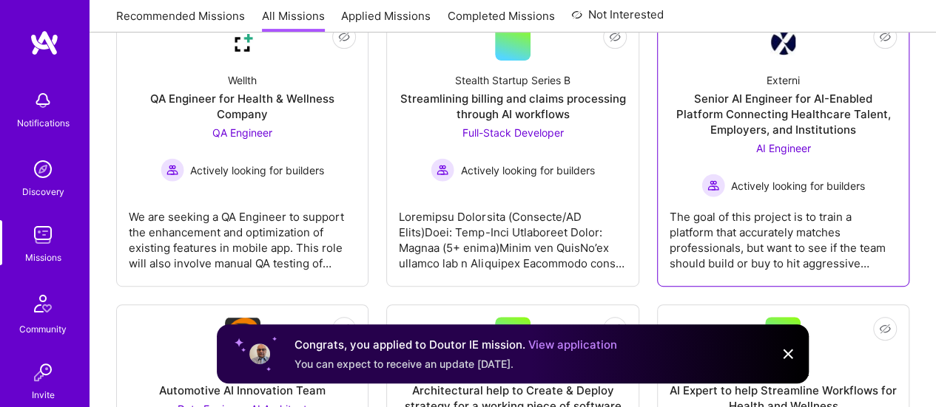
click at [785, 122] on div "Senior AI Engineer for AI-Enabled Platform Connecting Healthcare Talent, Employ…" at bounding box center [782, 114] width 227 height 47
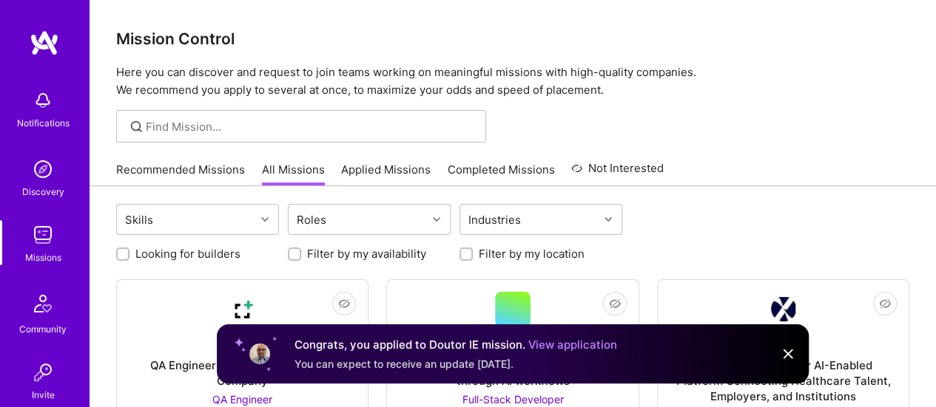
scroll to position [267, 0]
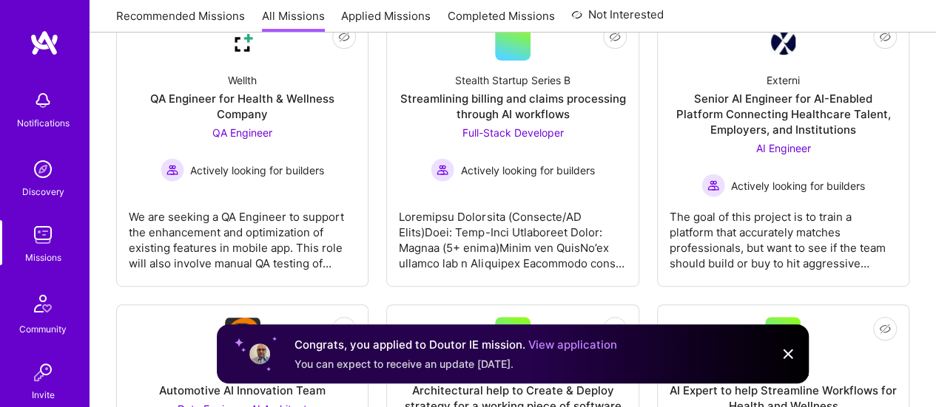
click at [387, 20] on link "Applied Missions" at bounding box center [385, 20] width 89 height 24
